Goal: Information Seeking & Learning: Find specific fact

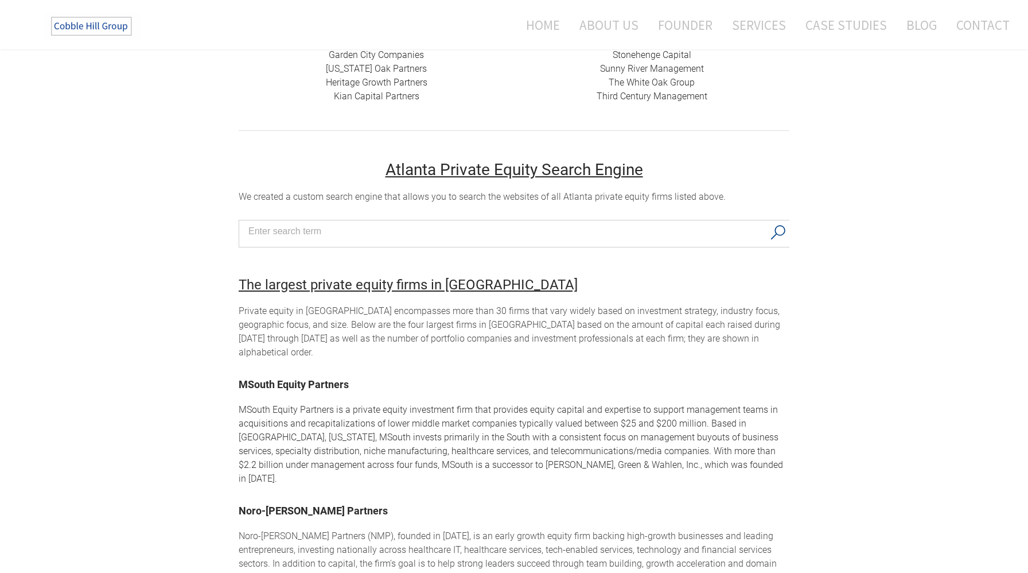
scroll to position [413, 0]
click at [486, 234] on input "Search input" at bounding box center [506, 230] width 516 height 17
click at [578, 304] on div "Private equity in [GEOGRAPHIC_DATA] encompasses more than 30 firms that vary wi…" at bounding box center [514, 331] width 551 height 55
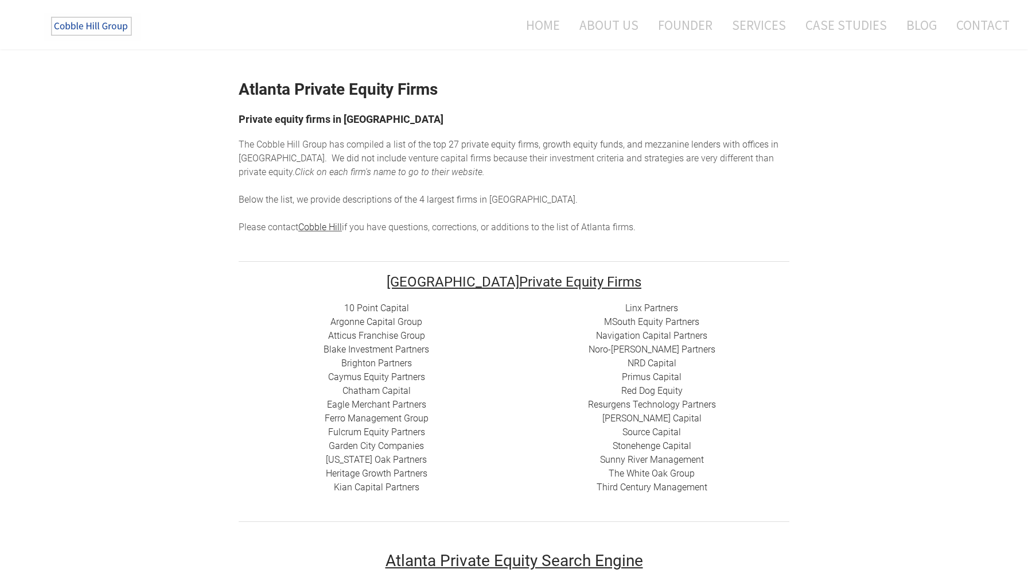
scroll to position [0, 0]
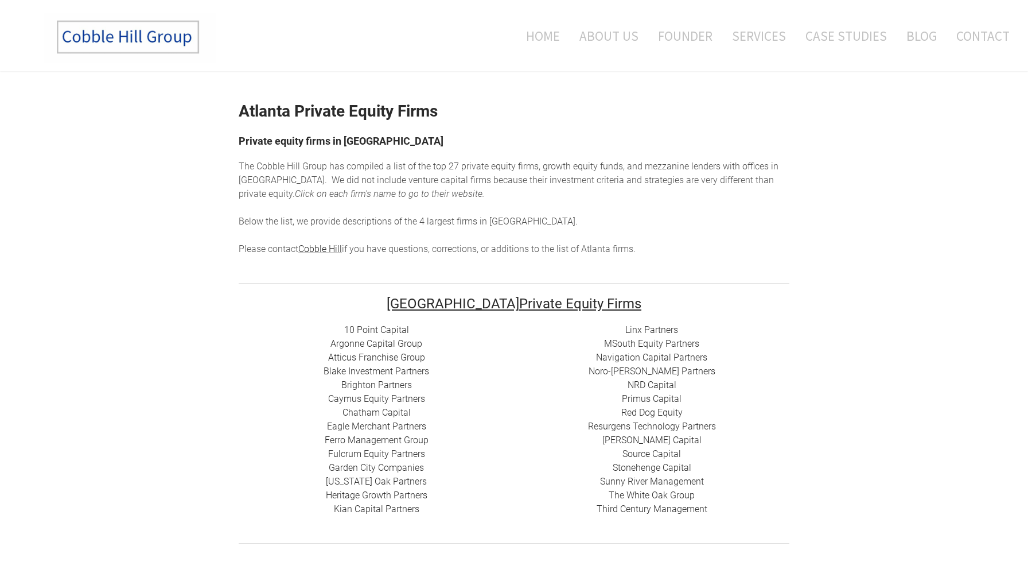
click at [140, 52] on img at bounding box center [130, 37] width 172 height 50
click at [387, 331] on link "10 Point Capital" at bounding box center [376, 329] width 65 height 11
click at [370, 341] on link "Argonne Capital Group" at bounding box center [377, 343] width 92 height 11
click at [385, 360] on link "Atticus Franchise Group" at bounding box center [376, 357] width 97 height 11
click at [404, 355] on link "Atticus Franchise Group" at bounding box center [376, 357] width 97 height 11
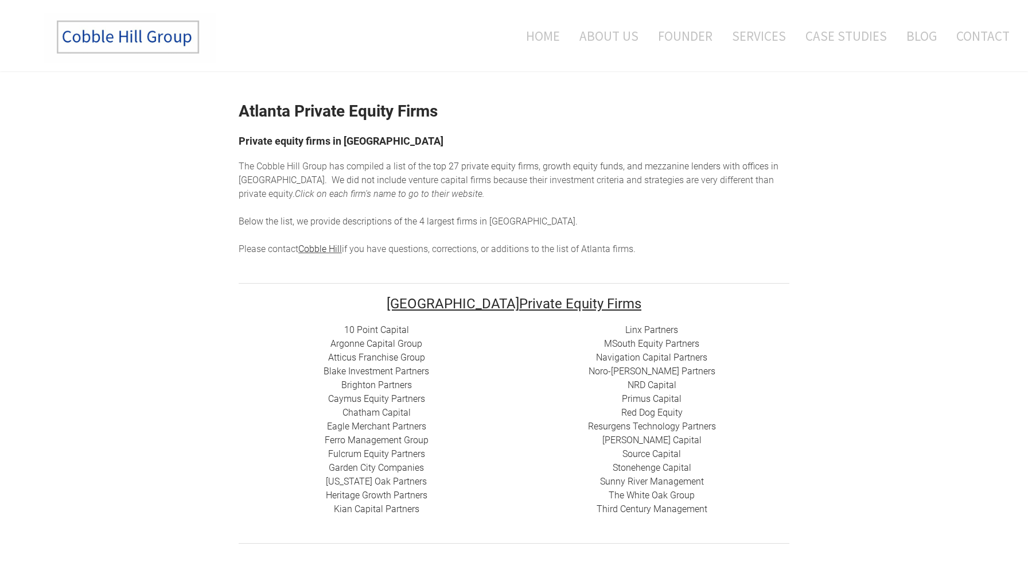
click at [391, 371] on link "Blake Investment Partners" at bounding box center [377, 371] width 106 height 11
click at [413, 344] on link "Argonne Capital Group" at bounding box center [377, 343] width 92 height 11
